Goal: Navigation & Orientation: Find specific page/section

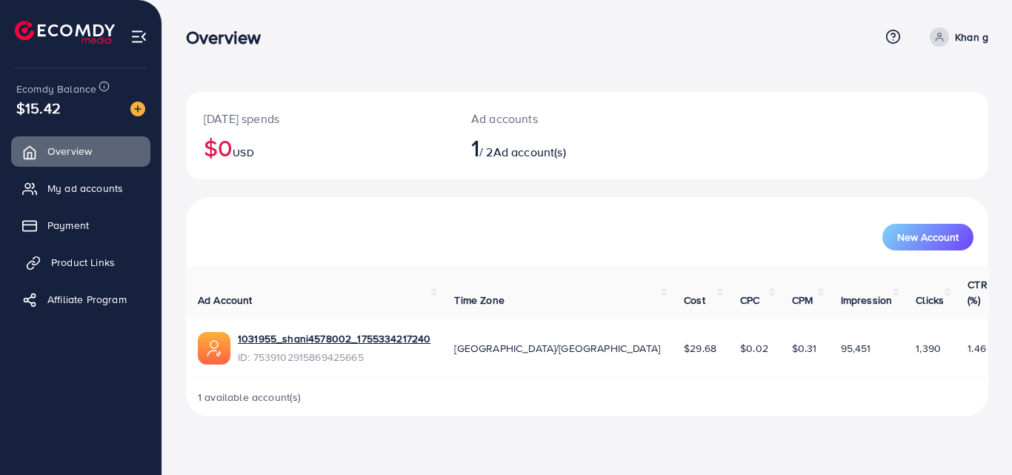
click at [54, 259] on span "Product Links" at bounding box center [83, 262] width 64 height 15
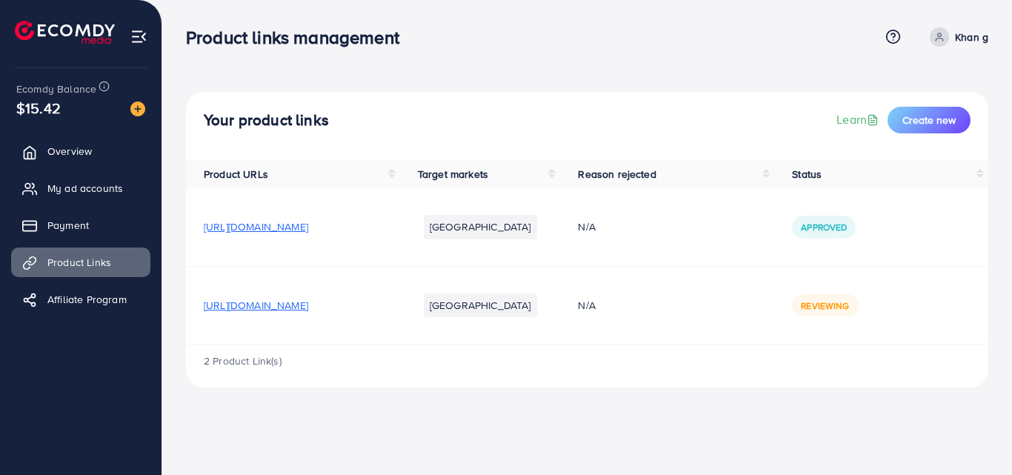
click at [308, 305] on span "[URL][DOMAIN_NAME]" at bounding box center [256, 305] width 104 height 15
